Goal: Task Accomplishment & Management: Manage account settings

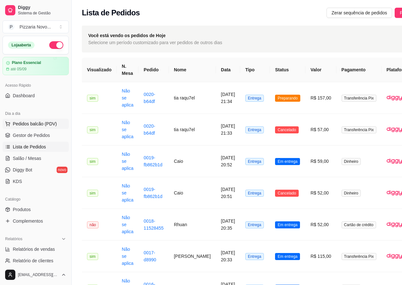
click at [35, 124] on span "Pedidos balcão (PDV)" at bounding box center [35, 123] width 44 height 6
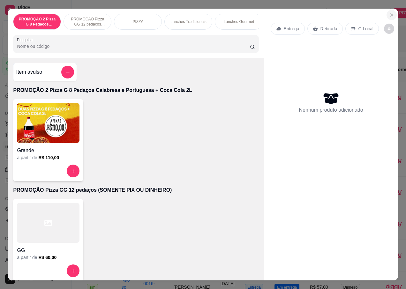
click at [389, 12] on icon "Close" at bounding box center [391, 14] width 5 height 5
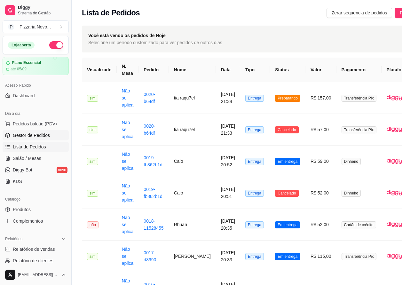
click at [37, 138] on span "Gestor de Pedidos" at bounding box center [31, 135] width 37 height 6
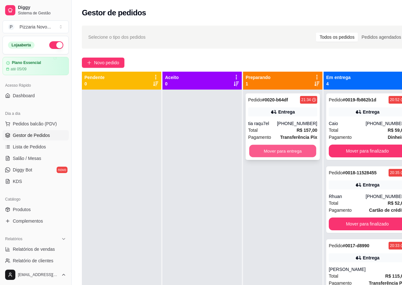
click at [266, 156] on button "Mover para entrega" at bounding box center [282, 151] width 67 height 12
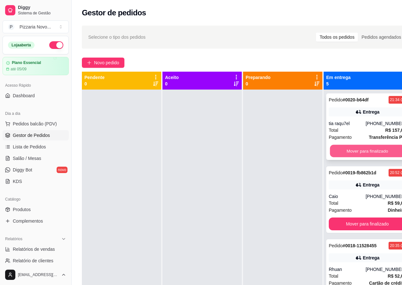
click at [366, 149] on button "Mover para finalizado" at bounding box center [367, 151] width 75 height 12
click at [371, 157] on button "Mover para finalizado" at bounding box center [366, 150] width 77 height 13
click at [377, 146] on button "Mover para finalizado" at bounding box center [366, 150] width 77 height 13
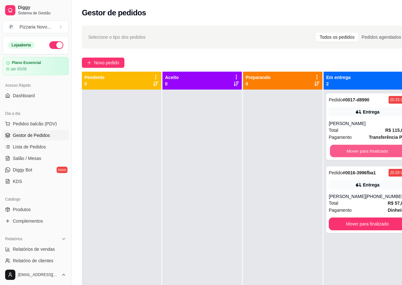
click at [377, 146] on button "Mover para finalizado" at bounding box center [367, 151] width 75 height 12
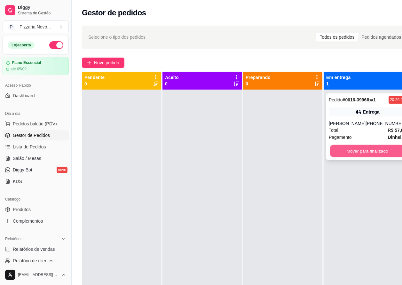
click at [376, 154] on button "Mover para finalizado" at bounding box center [367, 151] width 75 height 12
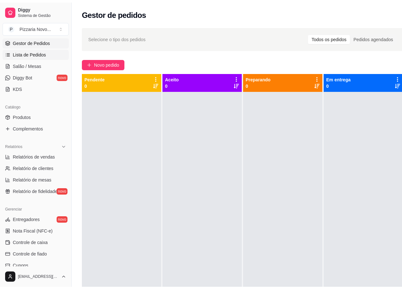
scroll to position [96, 0]
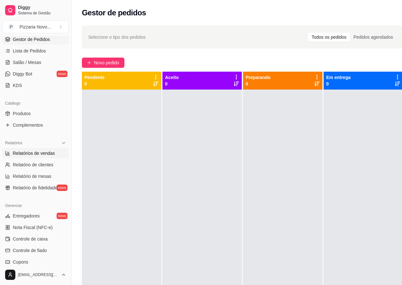
click at [54, 155] on link "Relatórios de vendas" at bounding box center [36, 153] width 66 height 10
select select "ALL"
select select "0"
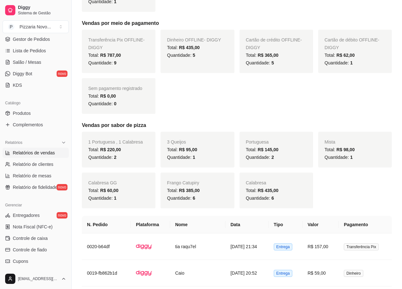
scroll to position [319, 0]
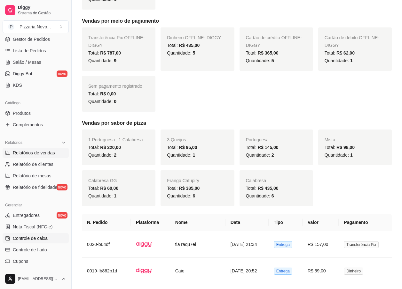
click at [29, 238] on span "Controle de caixa" at bounding box center [30, 238] width 35 height 6
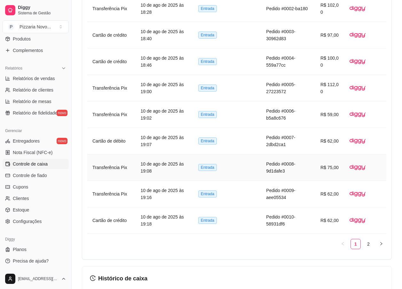
scroll to position [445, 0]
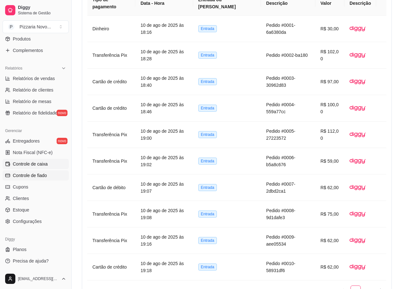
click at [26, 177] on span "Controle de fiado" at bounding box center [30, 175] width 34 height 6
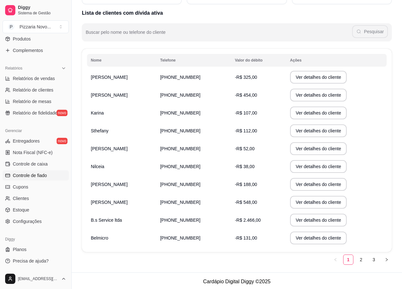
scroll to position [64, 0]
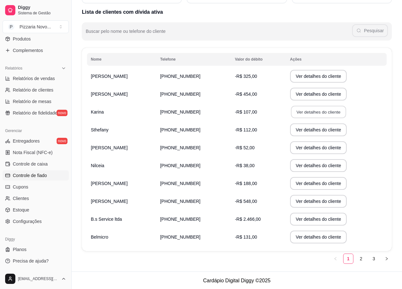
click at [301, 109] on button "Ver detalhes do cliente" at bounding box center [317, 112] width 55 height 12
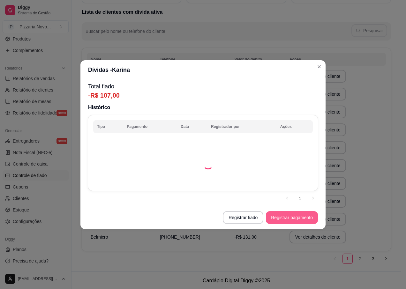
click at [278, 217] on button "Registrar pagamento" at bounding box center [292, 217] width 52 height 13
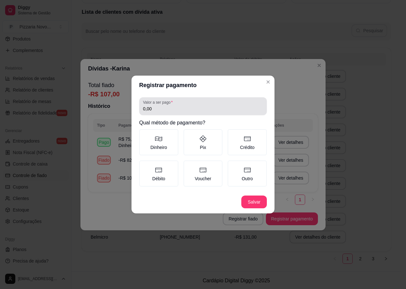
click at [225, 99] on div "Valor a ser pago 0,00" at bounding box center [203, 106] width 128 height 18
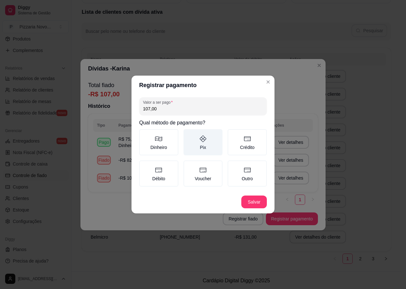
type input "107,00"
click at [204, 142] on icon at bounding box center [203, 139] width 8 height 8
click at [188, 134] on button "Pix" at bounding box center [185, 131] width 5 height 5
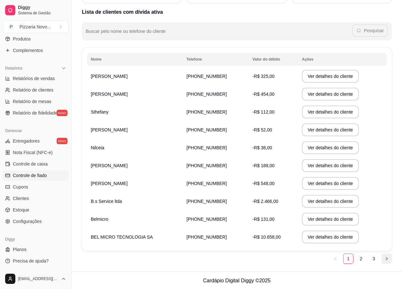
click at [384, 255] on button "button" at bounding box center [386, 259] width 10 height 10
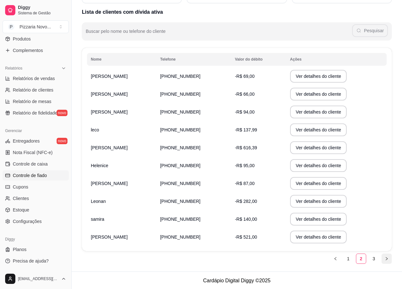
click at [383, 257] on button "button" at bounding box center [386, 259] width 10 height 10
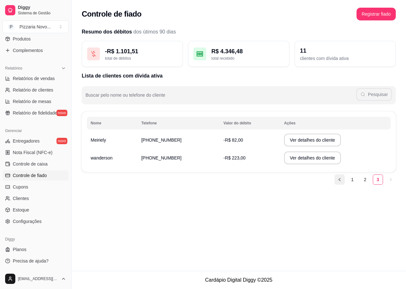
click at [343, 180] on button "button" at bounding box center [340, 180] width 10 height 10
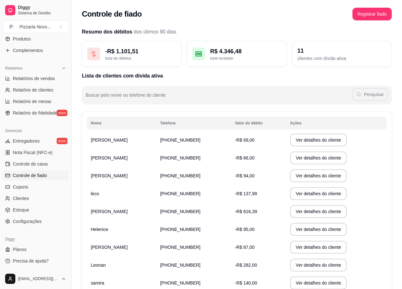
scroll to position [65, 0]
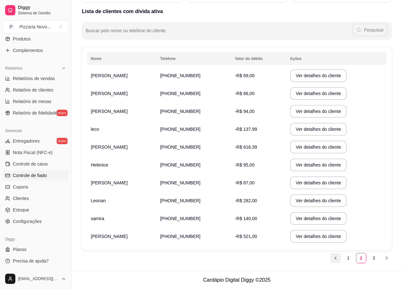
click at [336, 257] on icon "left" at bounding box center [335, 257] width 2 height 3
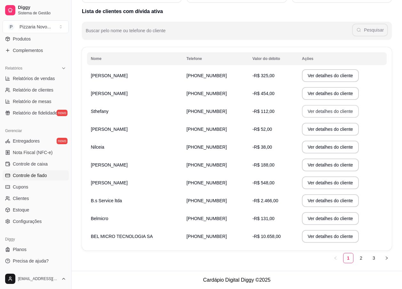
click at [302, 114] on button "Ver detalhes do cliente" at bounding box center [330, 111] width 57 height 13
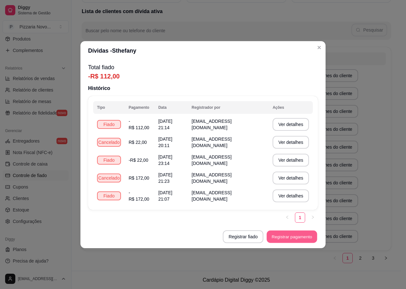
click at [274, 234] on button "Registrar pagamento" at bounding box center [292, 237] width 50 height 12
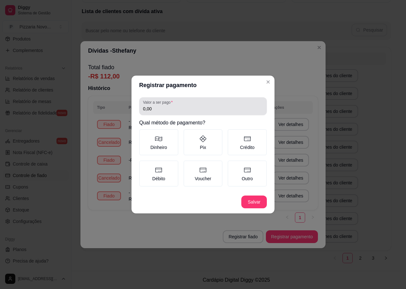
click at [205, 100] on div "0,00" at bounding box center [203, 106] width 120 height 13
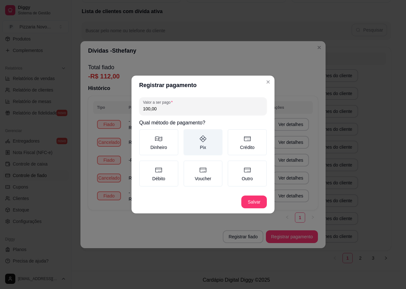
type input "100,00"
click at [204, 141] on icon at bounding box center [203, 139] width 8 height 8
click at [188, 134] on button "Pix" at bounding box center [185, 131] width 5 height 5
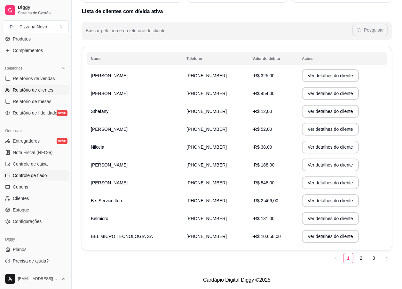
click at [21, 90] on span "Relatório de clientes" at bounding box center [33, 90] width 41 height 6
select select "30"
select select "HIGHEST_TOTAL_SPENT_WITH_ORDERS"
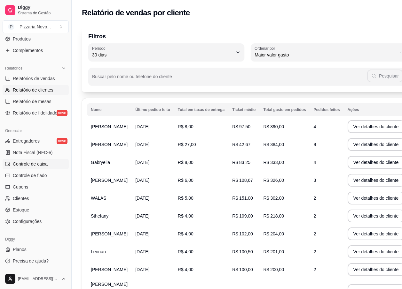
click at [43, 162] on span "Controle de caixa" at bounding box center [30, 164] width 35 height 6
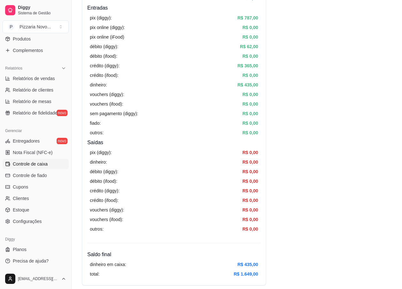
scroll to position [96, 0]
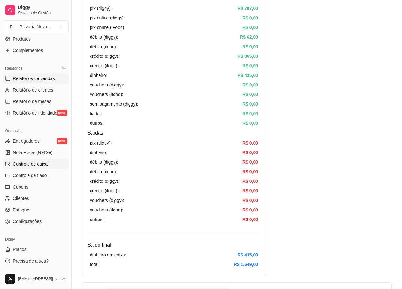
click at [51, 82] on link "Relatórios de vendas" at bounding box center [36, 78] width 66 height 10
select select "ALL"
select select "0"
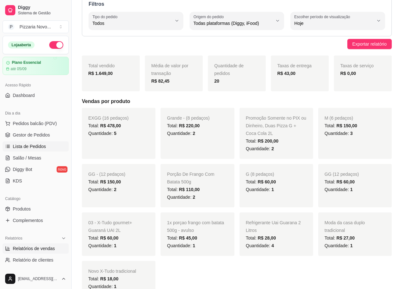
click at [42, 149] on span "Lista de Pedidos" at bounding box center [29, 146] width 33 height 6
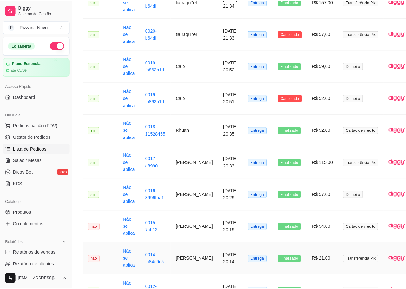
scroll to position [192, 0]
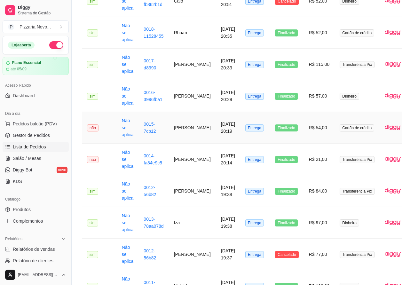
click at [184, 128] on td "[PERSON_NAME]" at bounding box center [192, 128] width 47 height 32
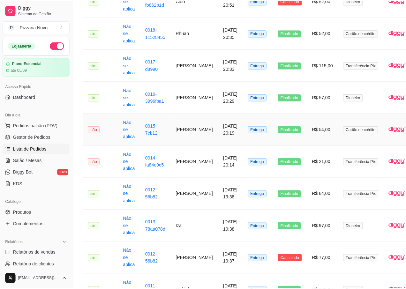
scroll to position [224, 0]
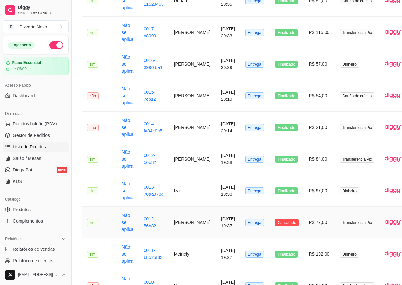
click at [193, 222] on td "[PERSON_NAME]" at bounding box center [192, 222] width 47 height 32
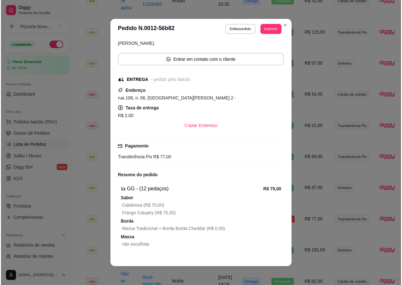
scroll to position [70, 0]
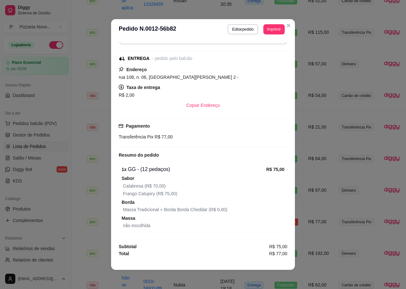
click at [115, 207] on div "feito há 243 minutos Horário do pedido [DATE] 19:37 Status do pedido CANCELADO …" at bounding box center [203, 150] width 184 height 220
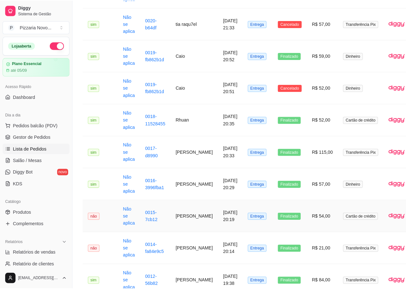
scroll to position [91, 0]
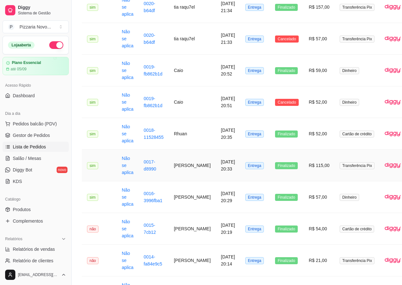
click at [197, 169] on td "[PERSON_NAME]" at bounding box center [192, 165] width 47 height 32
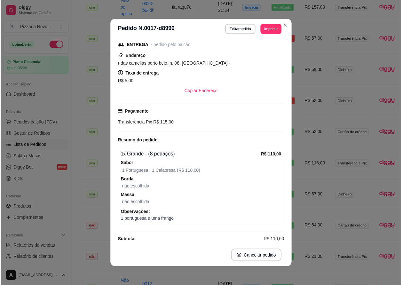
scroll to position [64, 0]
